Goal: Check status: Check status

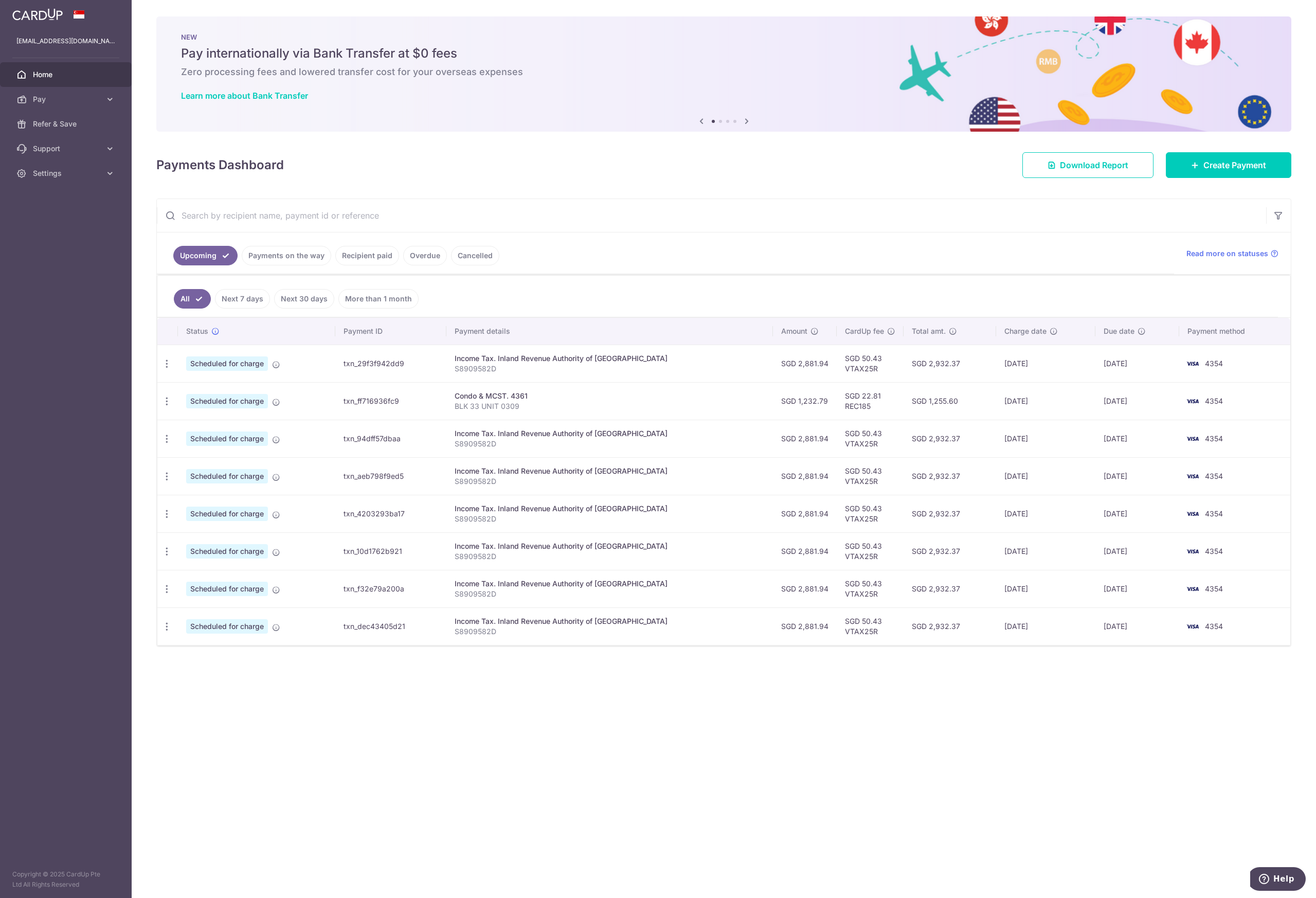
click at [1213, 364] on span "4354" at bounding box center [1214, 363] width 18 height 8
